Goal: Information Seeking & Learning: Learn about a topic

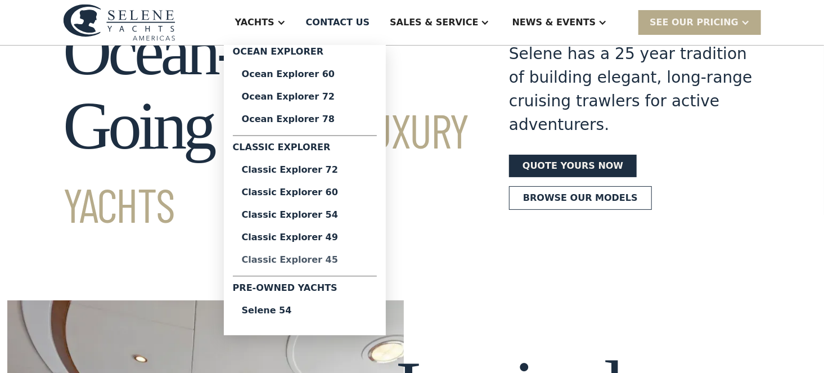
scroll to position [73, 0]
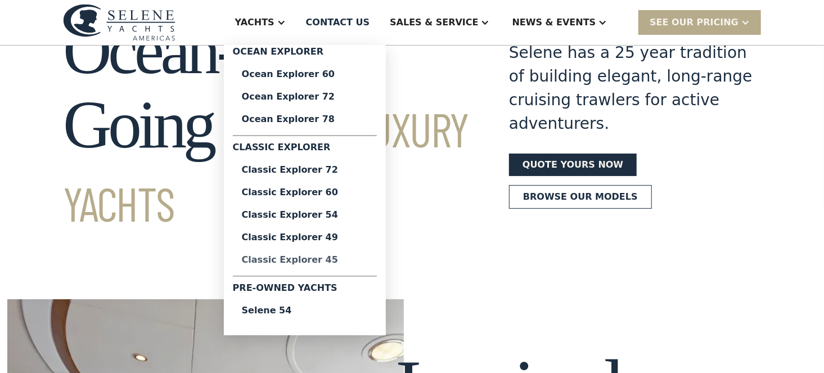
click at [343, 257] on div "Classic Explorer 45" at bounding box center [305, 259] width 126 height 9
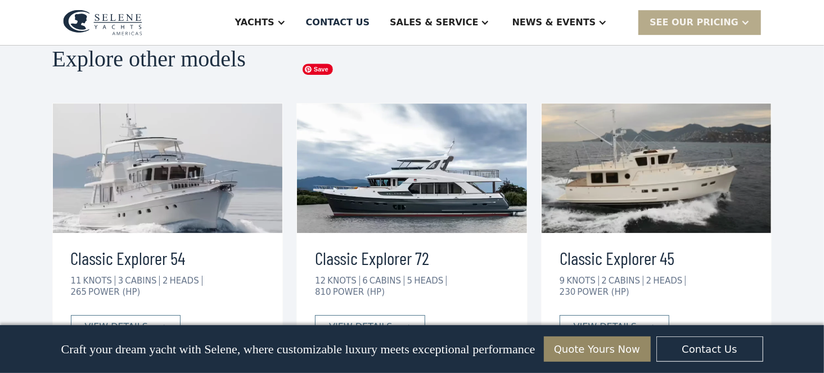
scroll to position [2021, 0]
click at [620, 319] on div "view details" at bounding box center [604, 325] width 63 height 13
